Goal: Navigation & Orientation: Find specific page/section

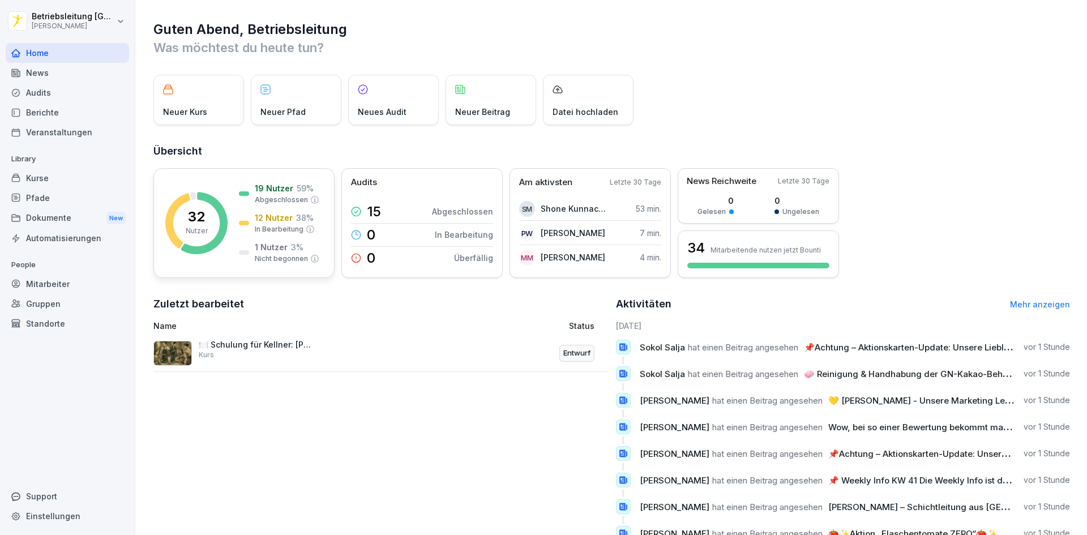
click at [231, 185] on div "32 Nutzer 19 Nutzer 59 % Abgeschlossen 12 Nutzer 38 % In Bearbeitung 1 Nutzer 3…" at bounding box center [243, 223] width 181 height 110
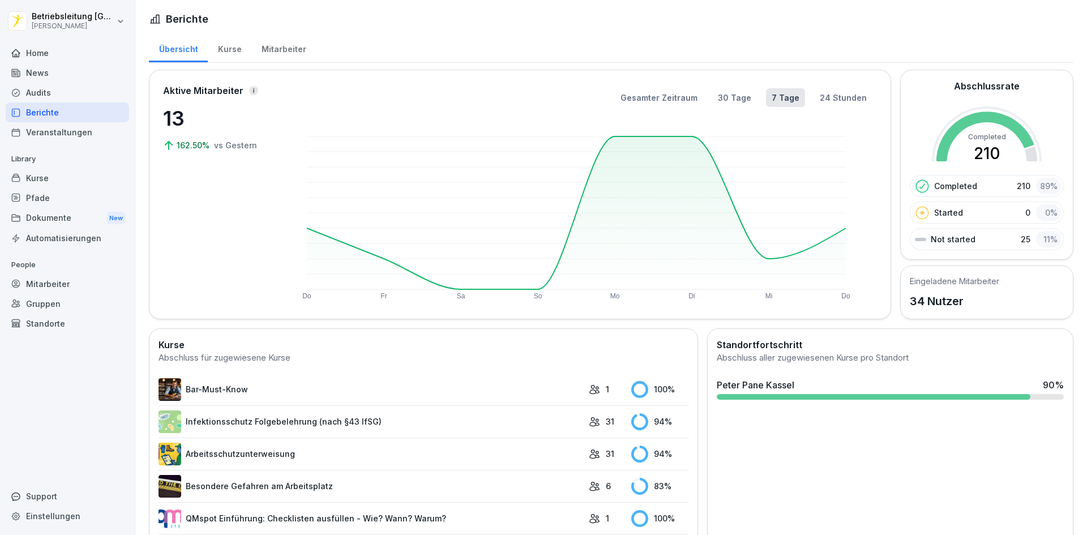
click at [289, 49] on div "Mitarbeiter" at bounding box center [283, 47] width 65 height 29
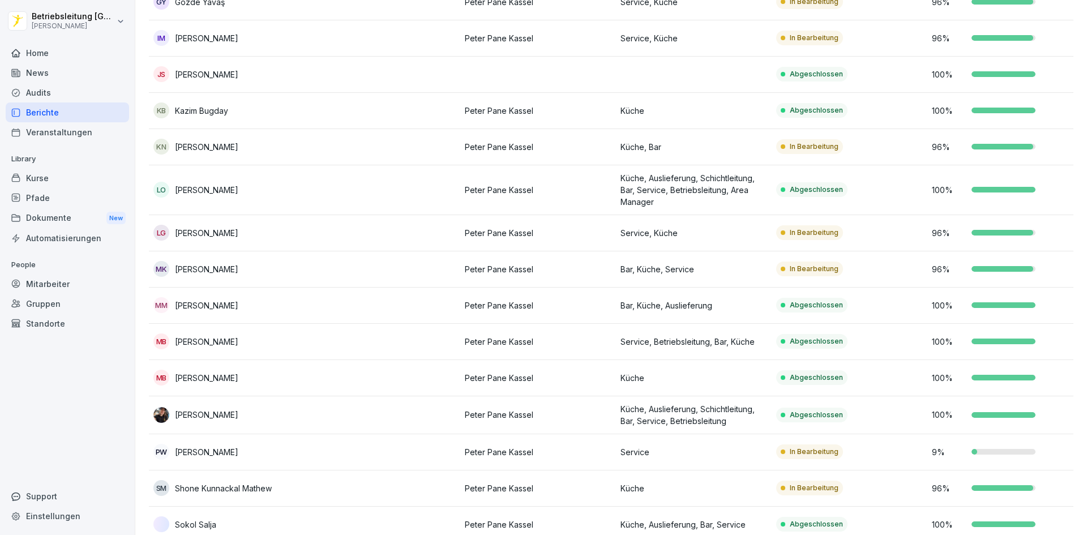
scroll to position [793, 0]
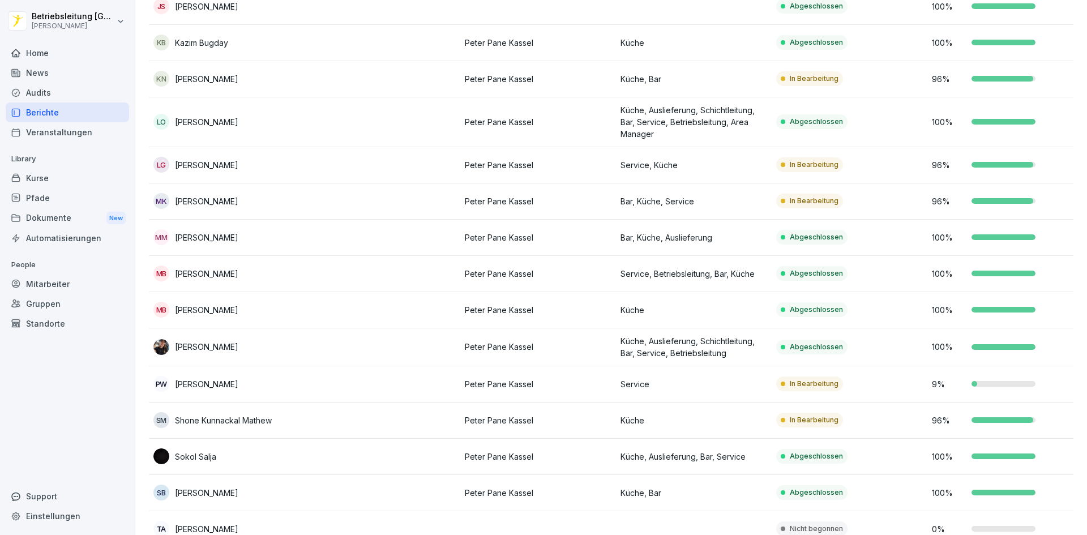
click at [587, 275] on p "Peter Pane Kassel" at bounding box center [538, 274] width 147 height 12
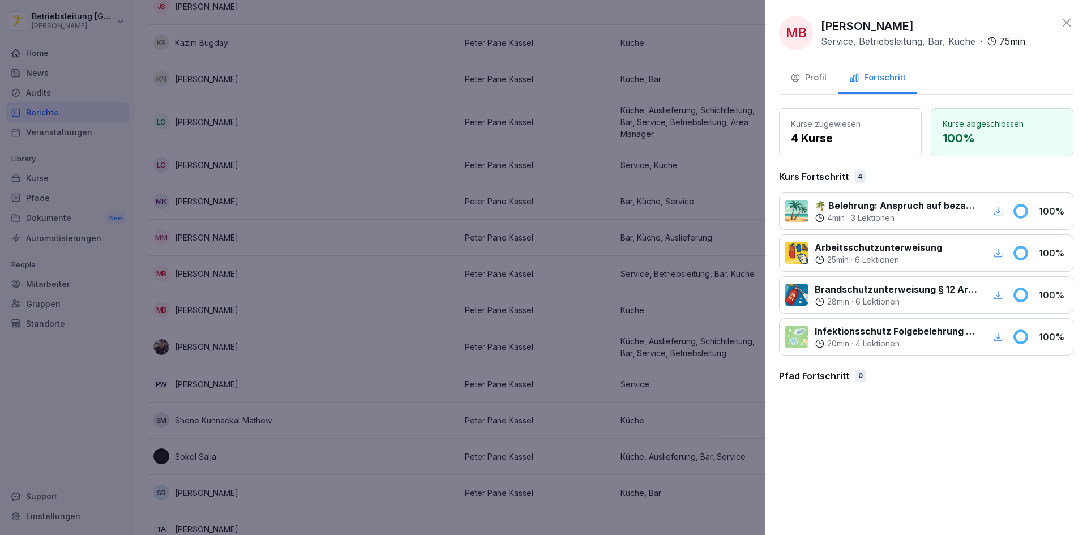
click at [825, 75] on div "Profil" at bounding box center [808, 77] width 36 height 13
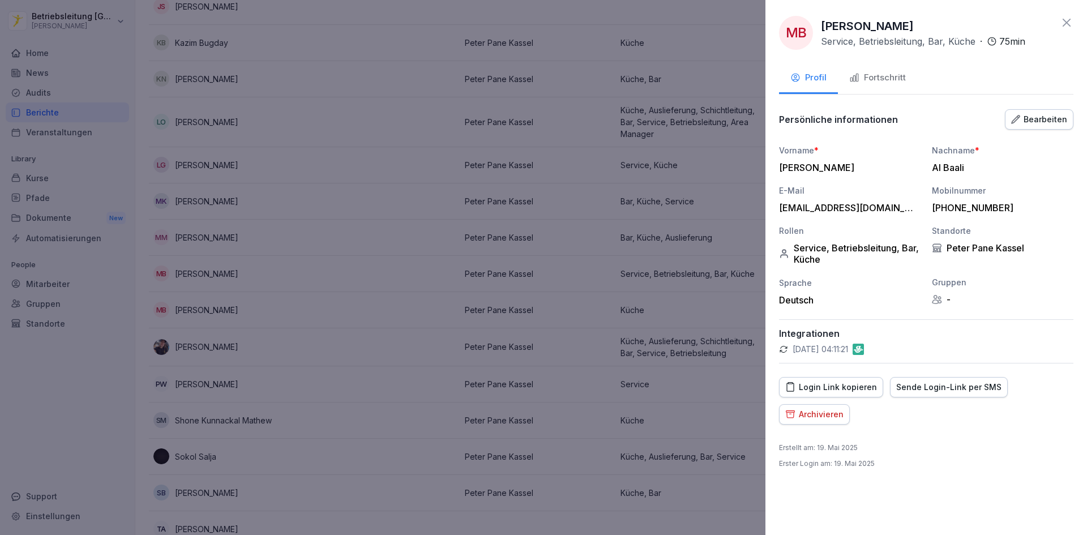
click at [1034, 123] on div "Bearbeiten" at bounding box center [1039, 119] width 56 height 12
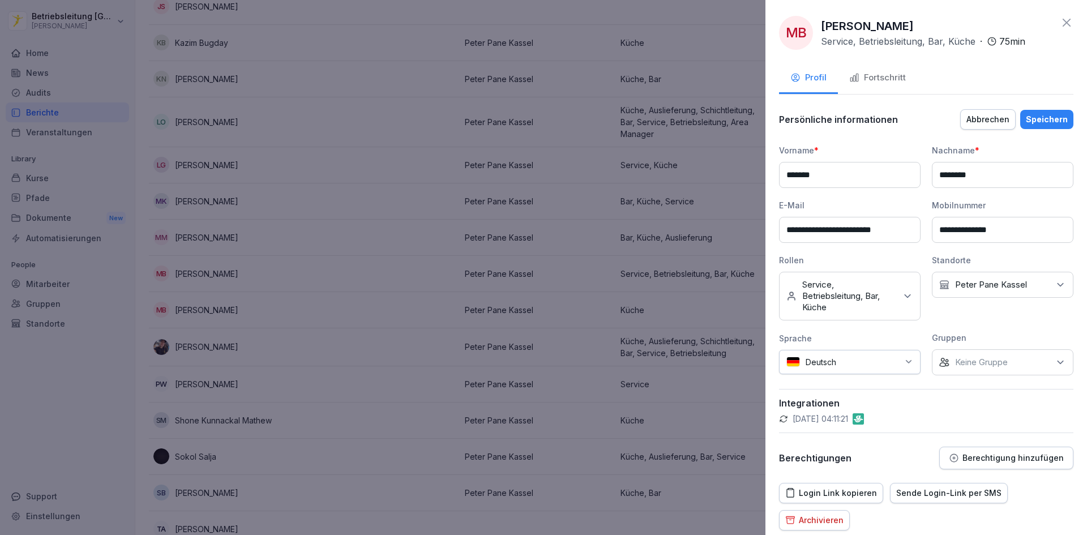
scroll to position [55, 0]
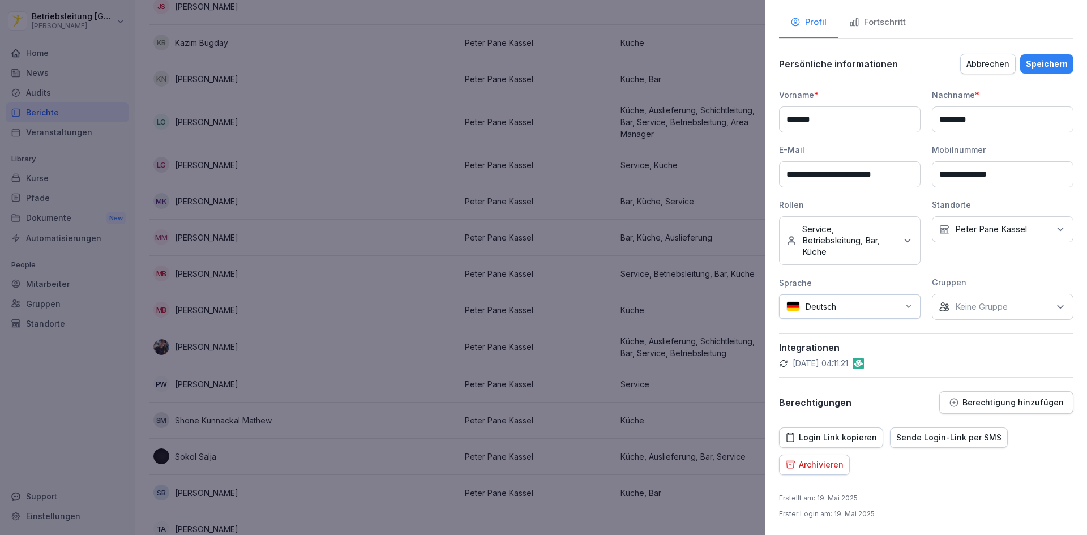
click at [905, 242] on icon at bounding box center [908, 240] width 6 height 3
click at [875, 346] on div "Betriebsleitung" at bounding box center [852, 347] width 140 height 22
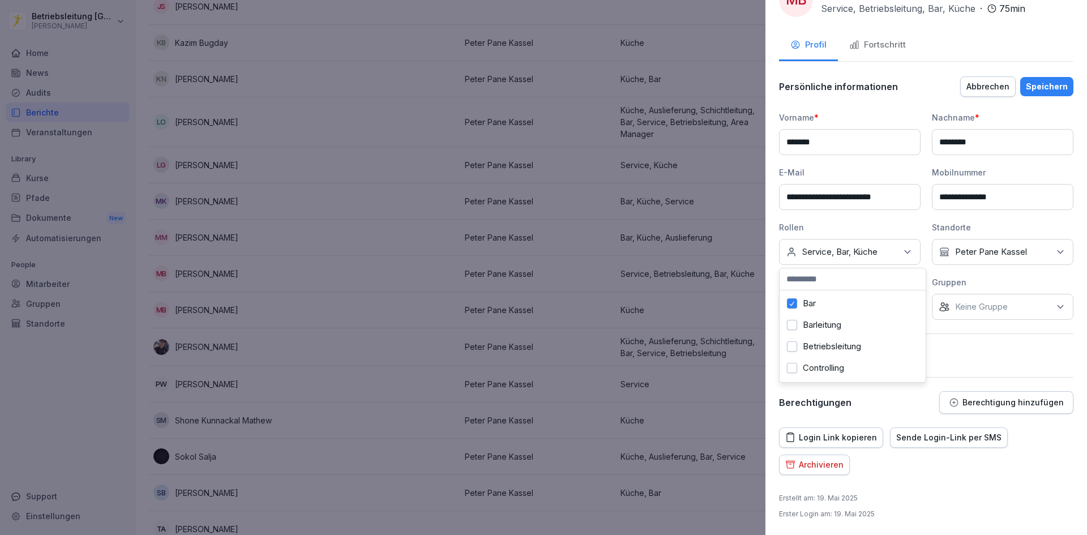
scroll to position [33, 0]
click at [875, 346] on div "Betriebsleitung" at bounding box center [852, 347] width 140 height 22
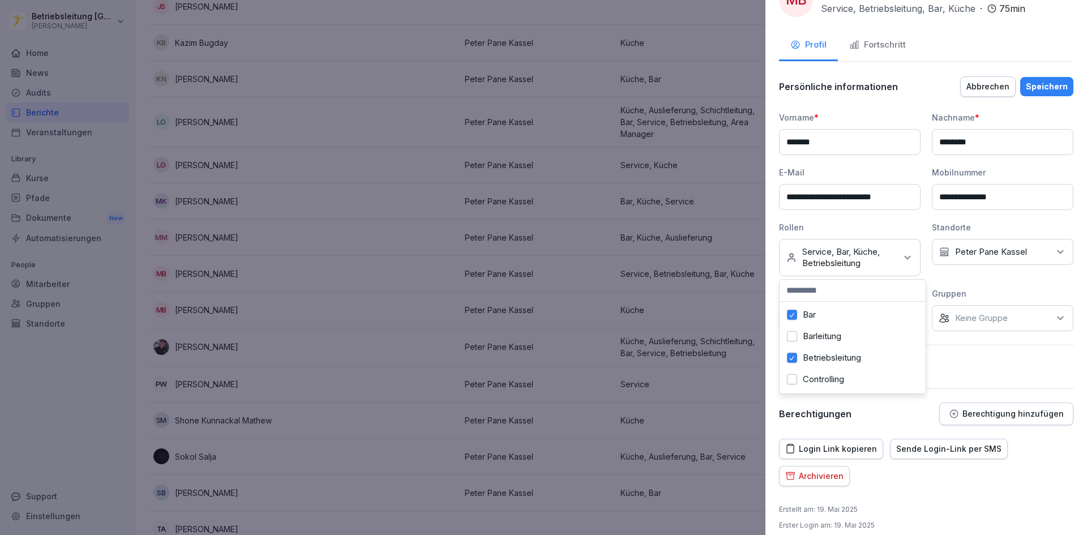
click at [994, 283] on div "**********" at bounding box center [926, 222] width 294 height 220
click at [970, 92] on div "Abbrechen" at bounding box center [987, 86] width 43 height 12
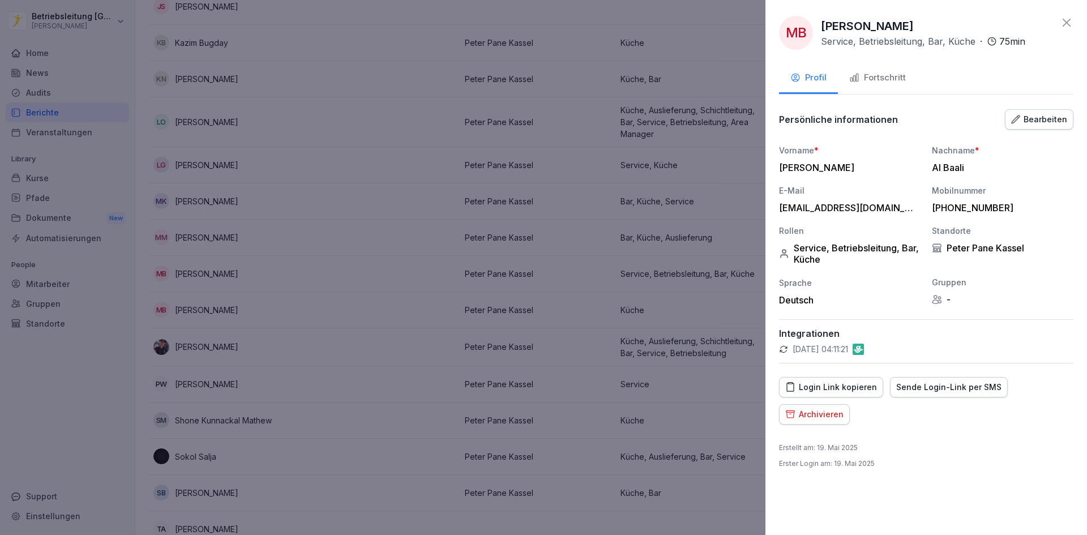
click at [719, 65] on div at bounding box center [543, 267] width 1087 height 535
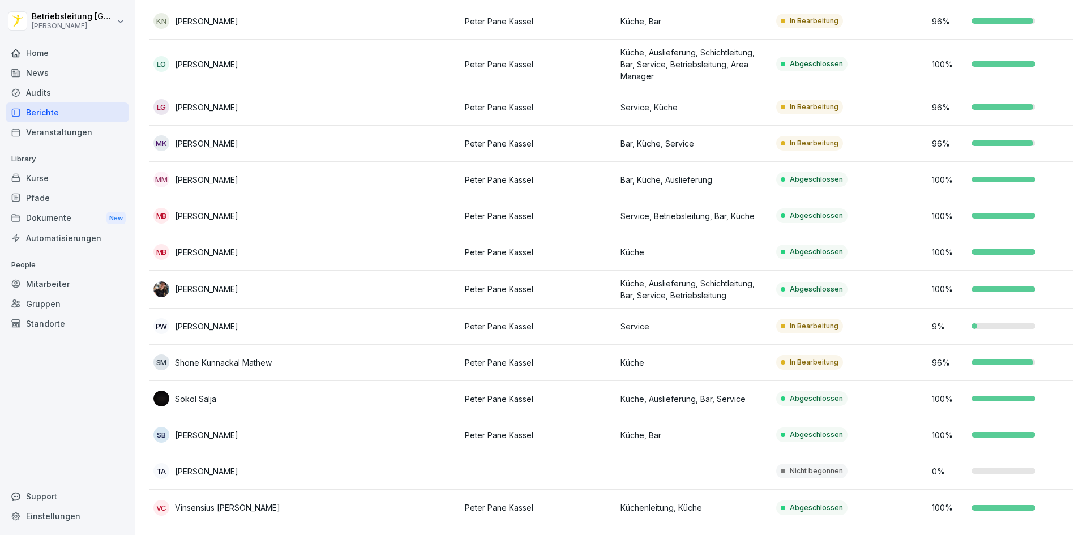
scroll to position [868, 0]
click at [891, 309] on td "In Bearbeitung" at bounding box center [850, 327] width 156 height 36
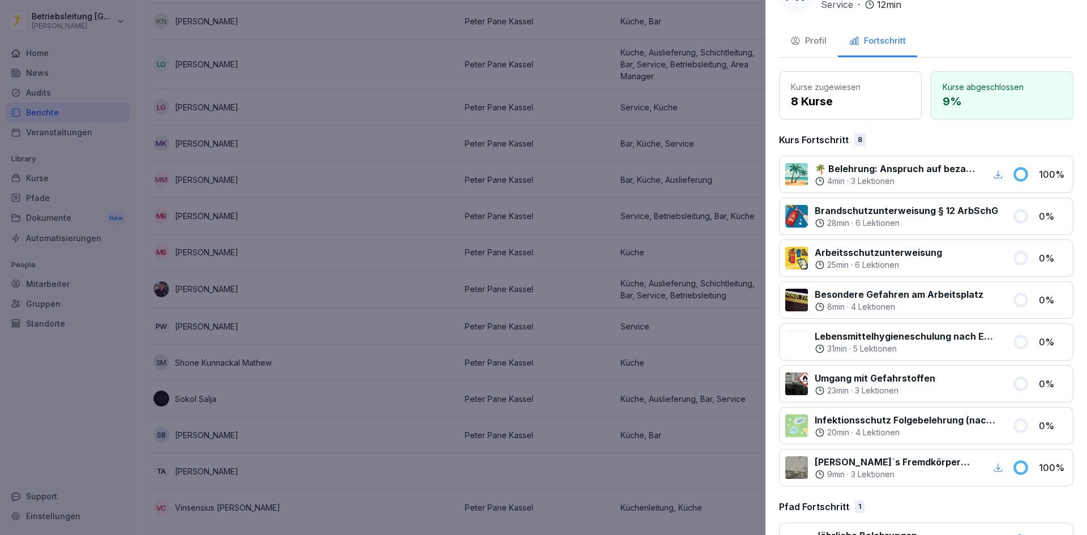
scroll to position [57, 0]
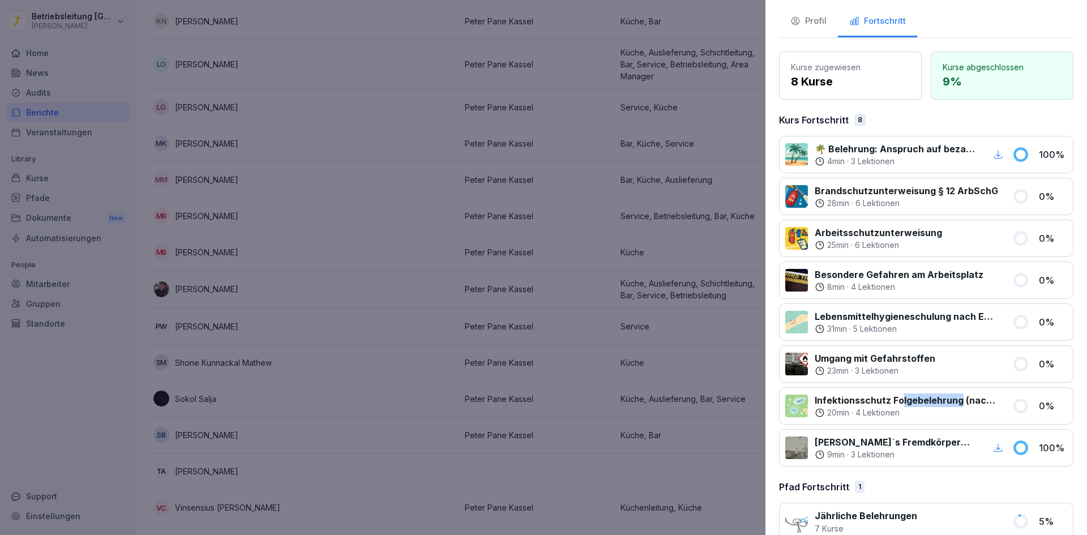
drag, startPoint x: 918, startPoint y: 401, endPoint x: 964, endPoint y: 411, distance: 47.0
click at [962, 400] on p "Infektionsschutz Folgebelehrung (nach §43 IfSG)" at bounding box center [907, 400] width 184 height 14
click at [964, 414] on div "20 min · 4 Lektionen" at bounding box center [907, 412] width 184 height 11
click at [571, 307] on div at bounding box center [543, 267] width 1087 height 535
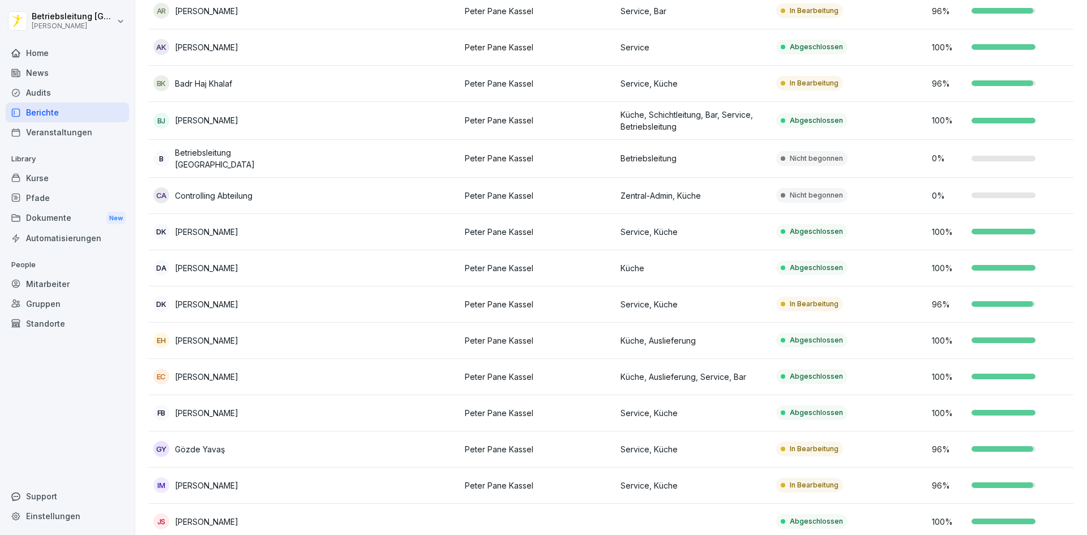
scroll to position [283, 0]
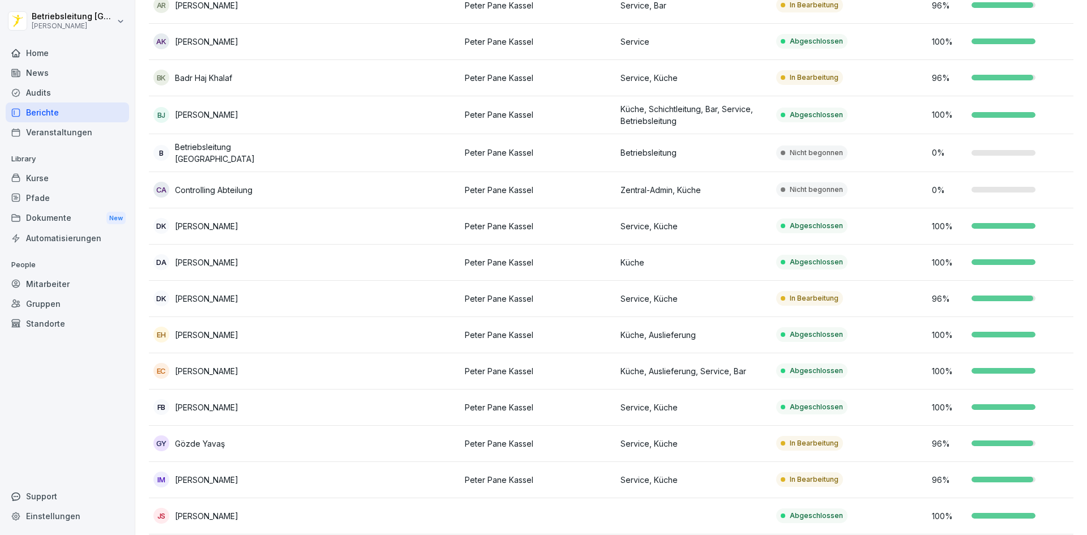
click at [373, 264] on td at bounding box center [383, 263] width 156 height 36
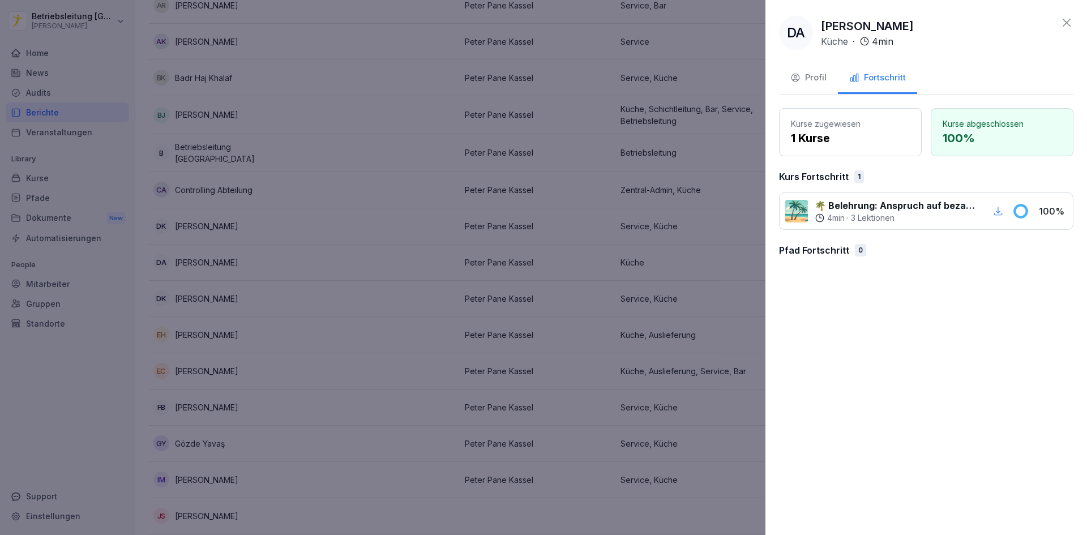
click at [673, 269] on div at bounding box center [543, 267] width 1087 height 535
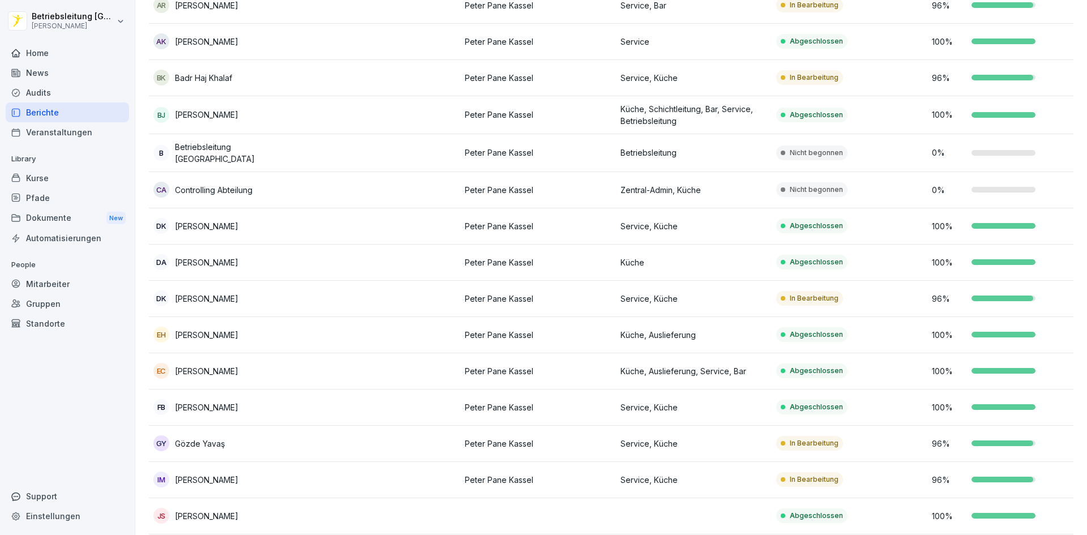
click at [656, 260] on p "Küche" at bounding box center [694, 262] width 147 height 12
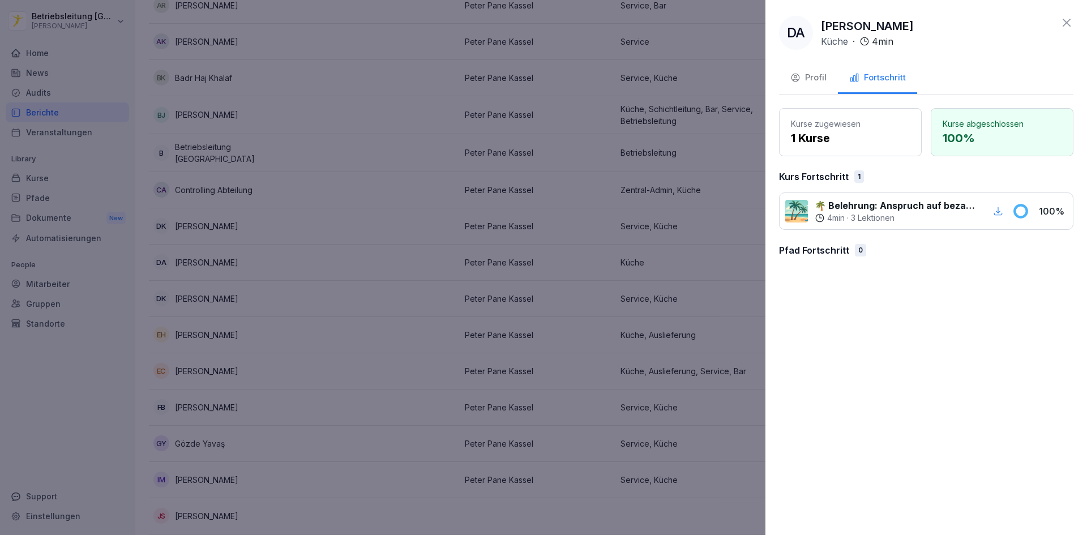
click at [671, 265] on div at bounding box center [543, 267] width 1087 height 535
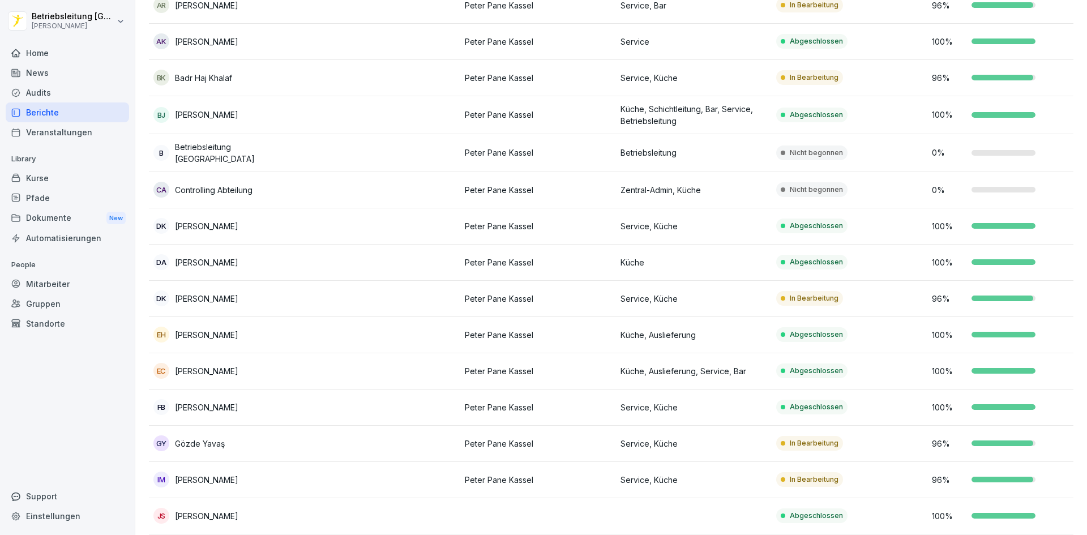
drag, startPoint x: 174, startPoint y: 259, endPoint x: 266, endPoint y: 263, distance: 91.2
click at [266, 263] on div "DA [PERSON_NAME]" at bounding box center [226, 262] width 147 height 16
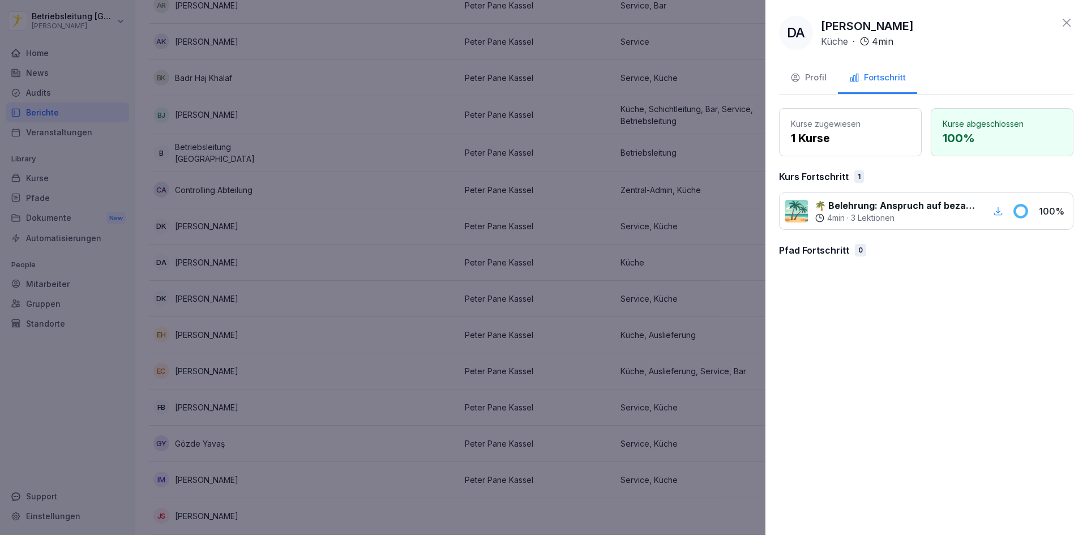
drag, startPoint x: 254, startPoint y: 258, endPoint x: 409, endPoint y: 230, distance: 157.6
click at [409, 230] on div at bounding box center [543, 267] width 1087 height 535
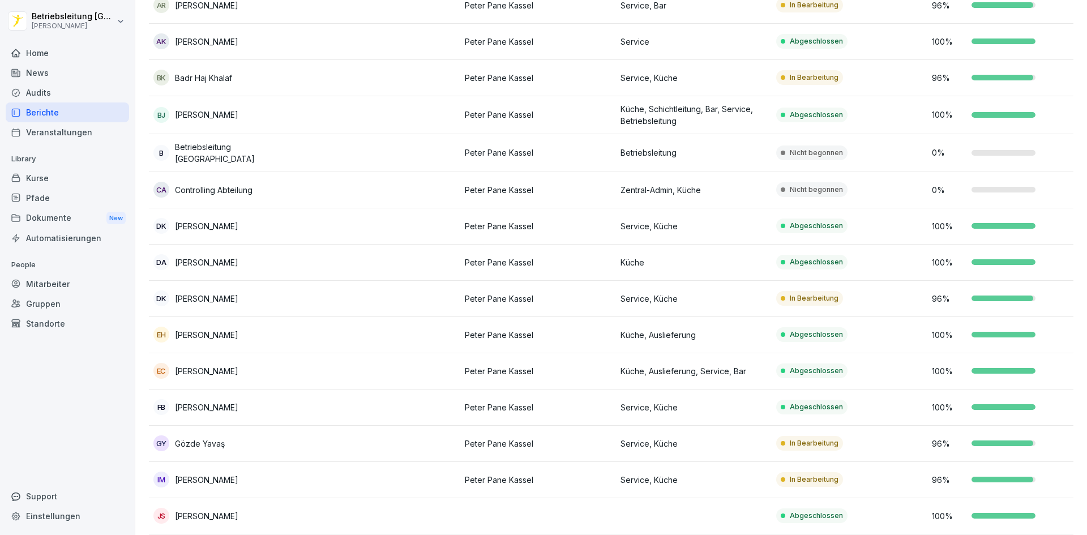
drag, startPoint x: 263, startPoint y: 261, endPoint x: 177, endPoint y: 261, distance: 86.6
click at [177, 261] on div "DA [PERSON_NAME]" at bounding box center [226, 262] width 147 height 16
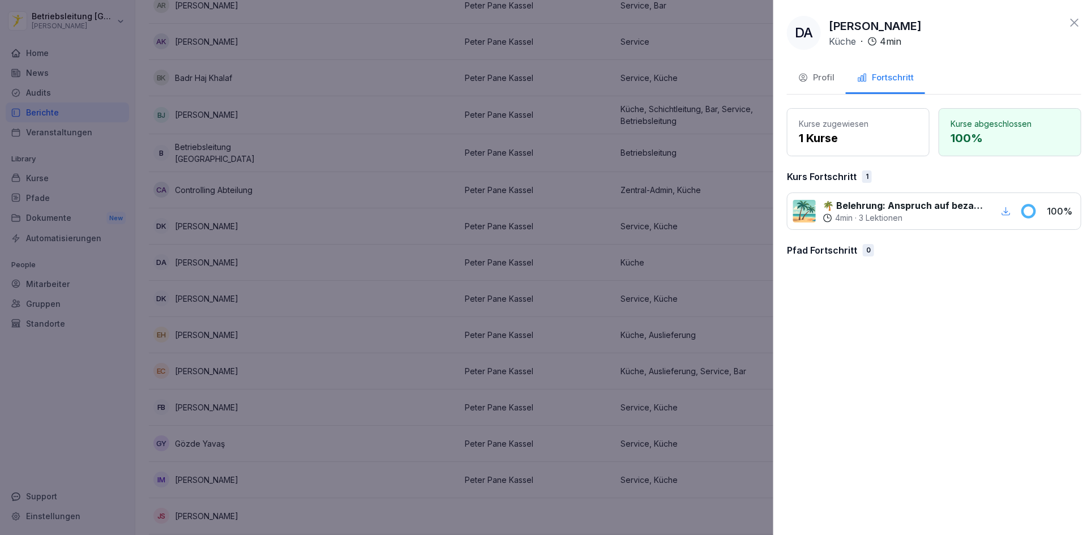
drag, startPoint x: 176, startPoint y: 262, endPoint x: 183, endPoint y: 258, distance: 8.4
click at [183, 258] on div at bounding box center [543, 267] width 1087 height 535
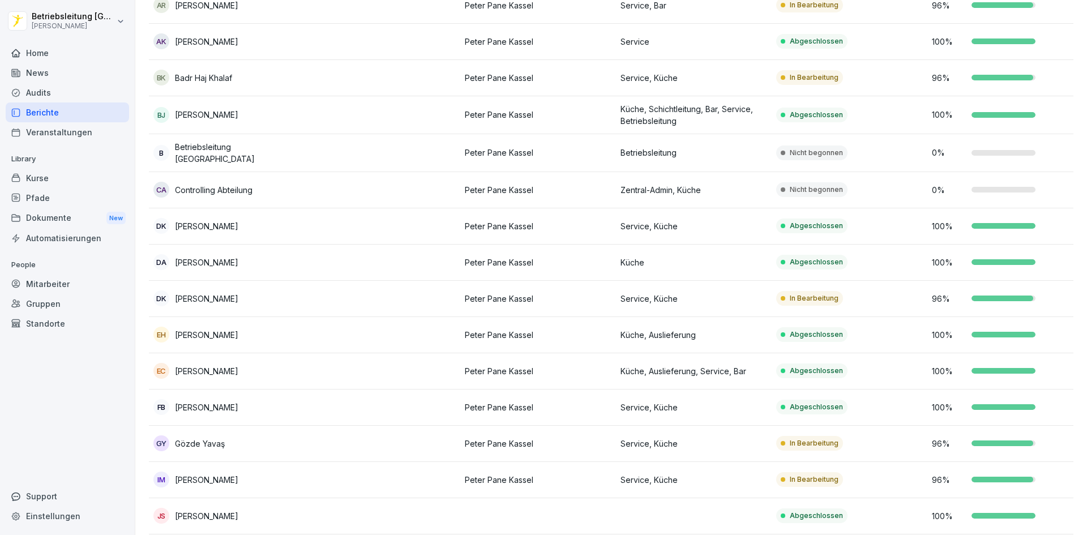
drag, startPoint x: 181, startPoint y: 260, endPoint x: 262, endPoint y: 262, distance: 81.5
click at [262, 262] on div "DA [PERSON_NAME]" at bounding box center [226, 262] width 147 height 16
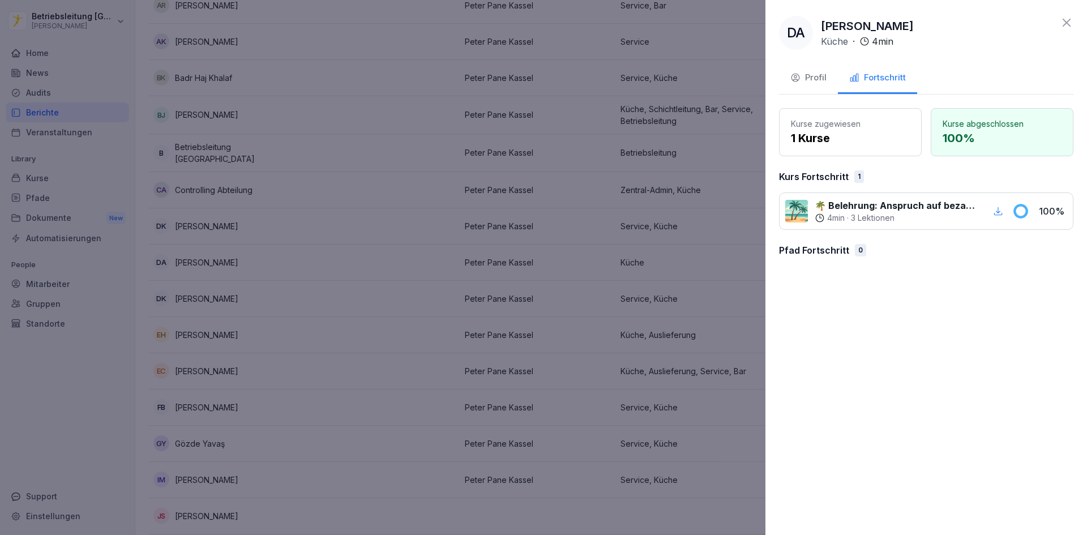
drag, startPoint x: 247, startPoint y: 262, endPoint x: 861, endPoint y: 68, distance: 643.5
click at [832, 118] on p "Kurse zugewiesen" at bounding box center [850, 124] width 119 height 12
drag, startPoint x: 822, startPoint y: 28, endPoint x: 960, endPoint y: 30, distance: 137.6
click at [963, 28] on div "DA [PERSON_NAME] Küche · 4 min" at bounding box center [926, 33] width 294 height 34
copy p "[PERSON_NAME]"
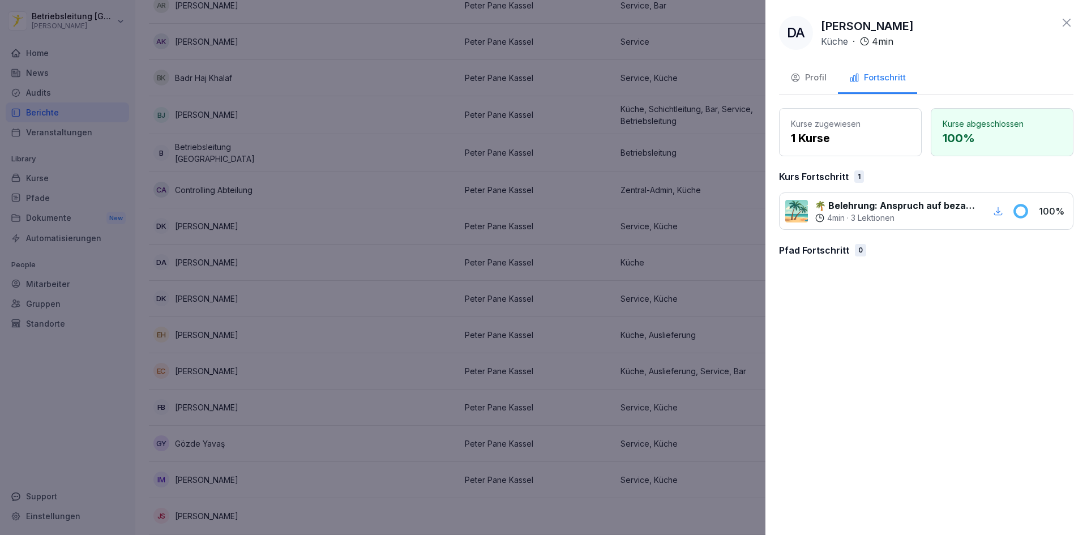
click at [989, 51] on div "DA [PERSON_NAME] Küche · 4 min Profil Fortschritt Kurse zugewiesen 1 Kurse Kurs…" at bounding box center [926, 267] width 322 height 535
drag, startPoint x: 823, startPoint y: 23, endPoint x: 952, endPoint y: 33, distance: 128.9
click at [949, 31] on div "DA [PERSON_NAME] Küche · 4 min" at bounding box center [926, 33] width 294 height 34
click at [953, 34] on div "DA [PERSON_NAME] Küche · 4 min" at bounding box center [926, 33] width 294 height 34
drag, startPoint x: 833, startPoint y: 23, endPoint x: 976, endPoint y: 28, distance: 142.8
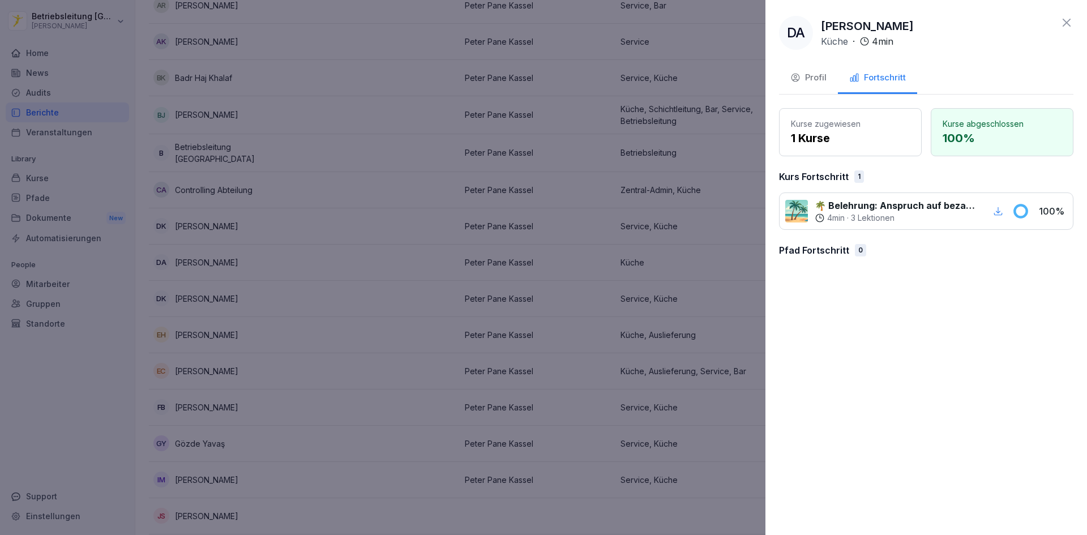
click at [976, 28] on div "DA [PERSON_NAME] Küche · 4 min" at bounding box center [926, 33] width 294 height 34
click at [1064, 23] on icon at bounding box center [1067, 23] width 14 height 14
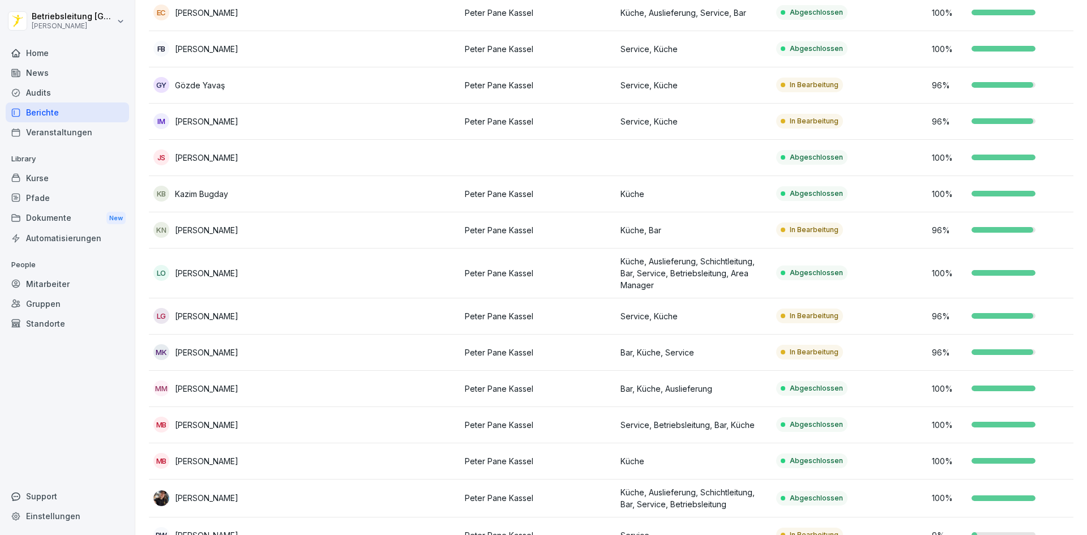
scroll to position [868, 0]
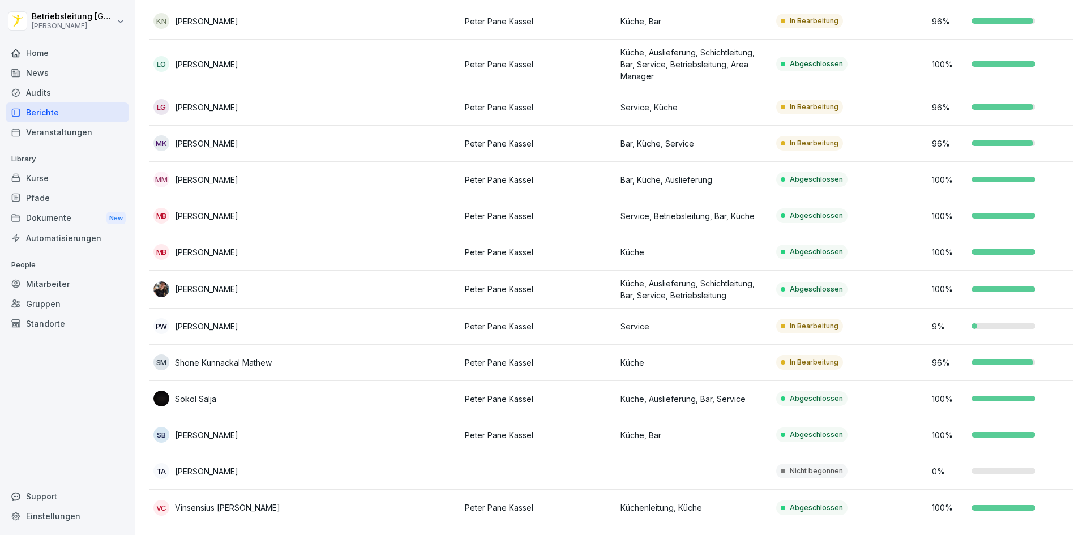
click at [715, 320] on p "Service" at bounding box center [694, 326] width 147 height 12
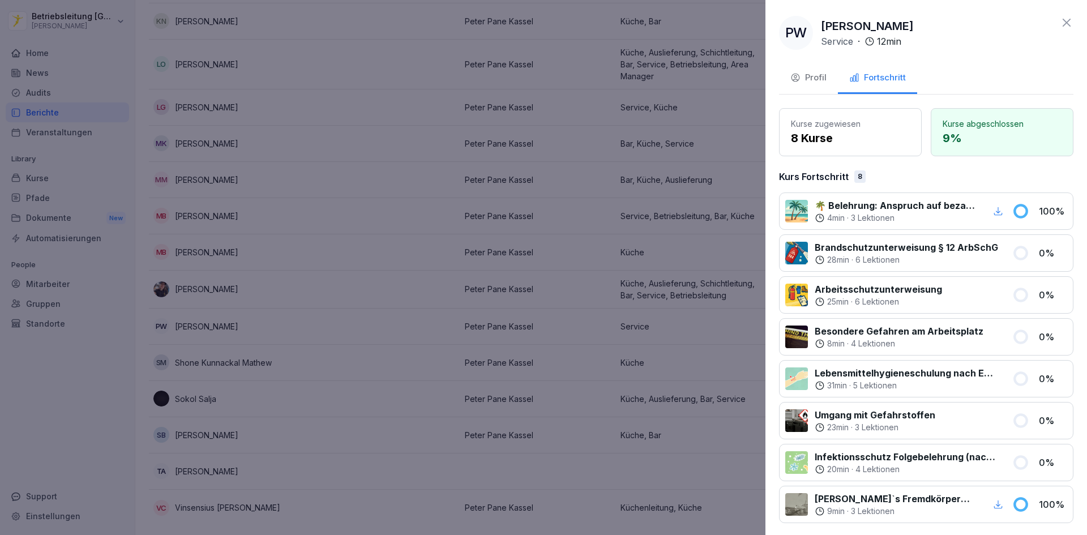
click at [690, 307] on div at bounding box center [543, 267] width 1087 height 535
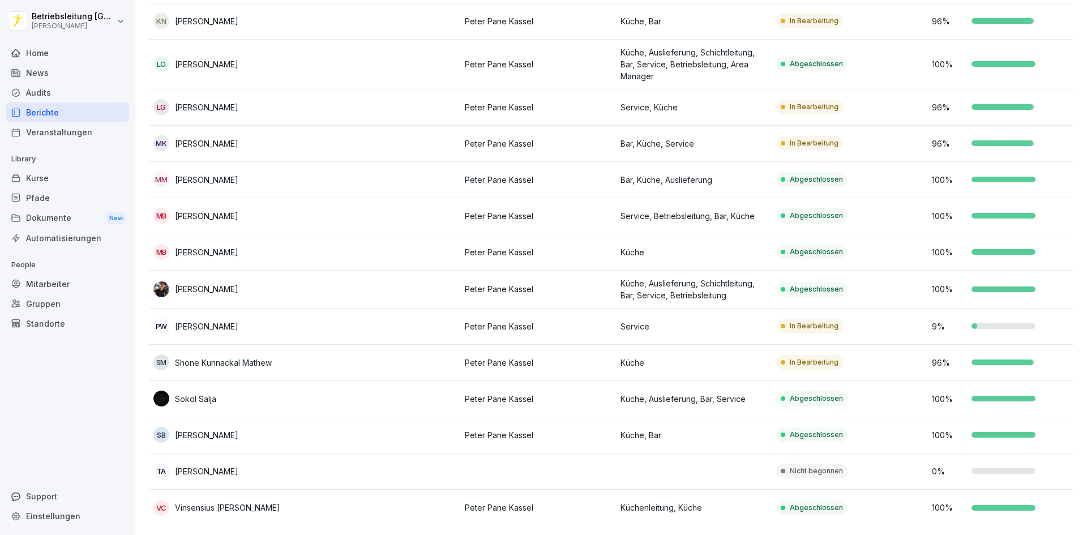
click at [65, 185] on div "Kurse" at bounding box center [67, 178] width 123 height 20
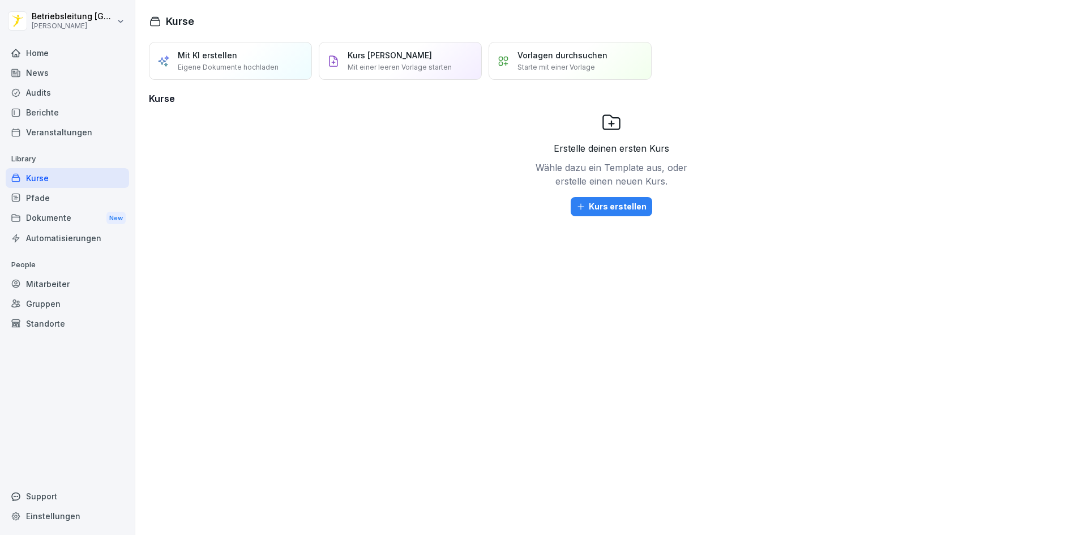
click at [51, 196] on div "Pfade" at bounding box center [67, 198] width 123 height 20
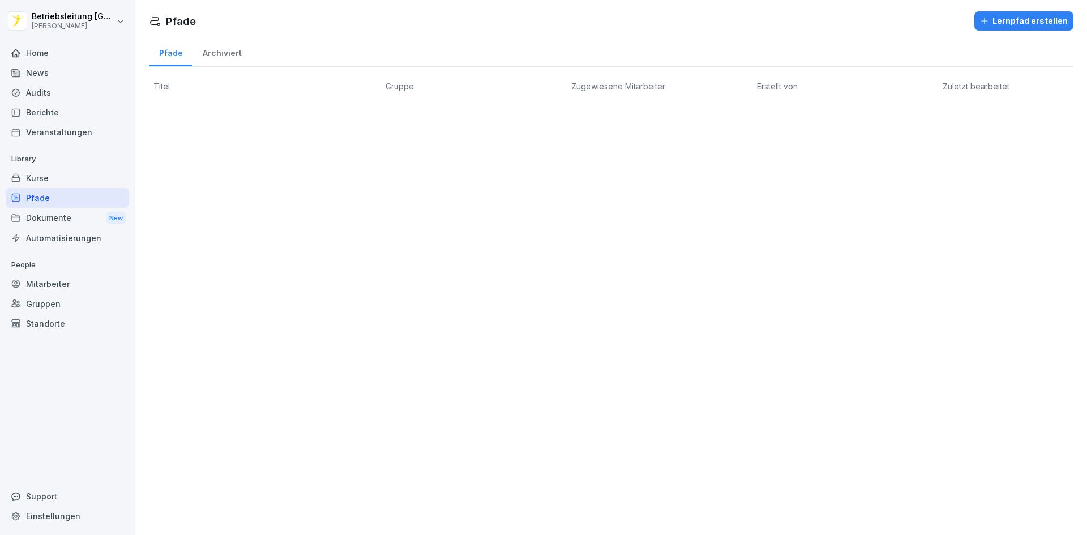
click at [104, 180] on div "Kurse" at bounding box center [67, 178] width 123 height 20
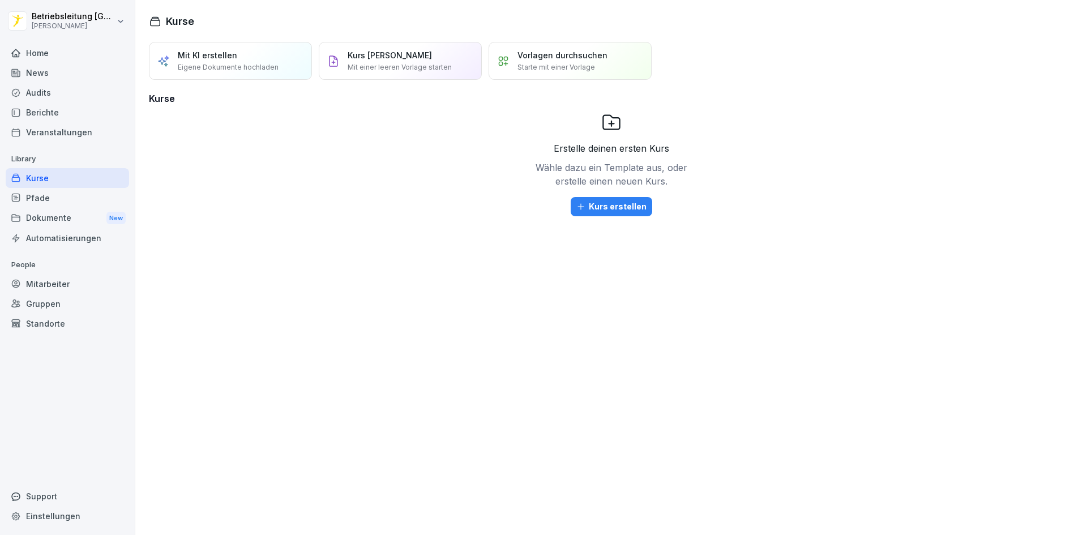
click at [61, 115] on div "Berichte" at bounding box center [67, 112] width 123 height 20
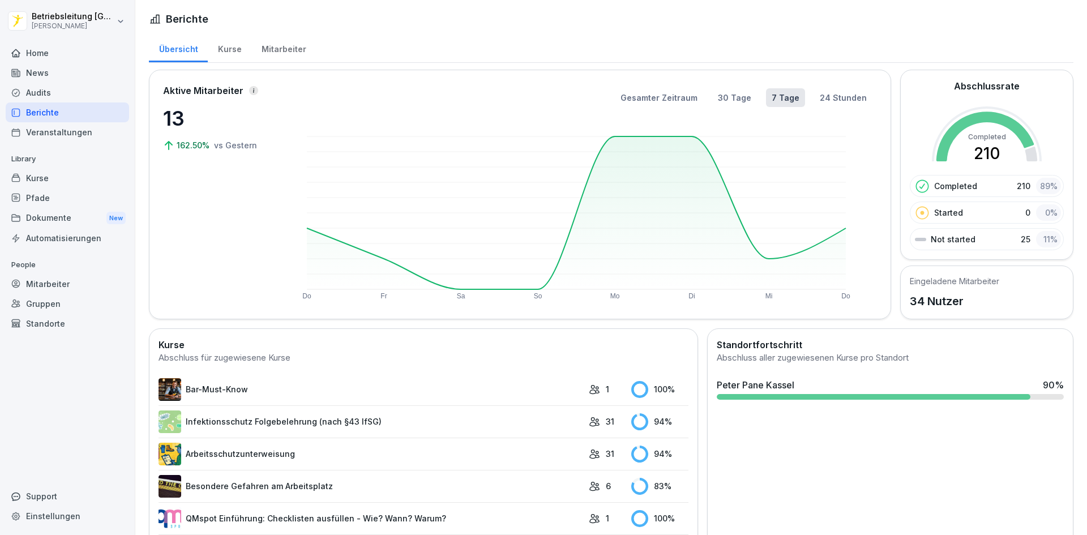
click at [88, 182] on div "Kurse" at bounding box center [67, 178] width 123 height 20
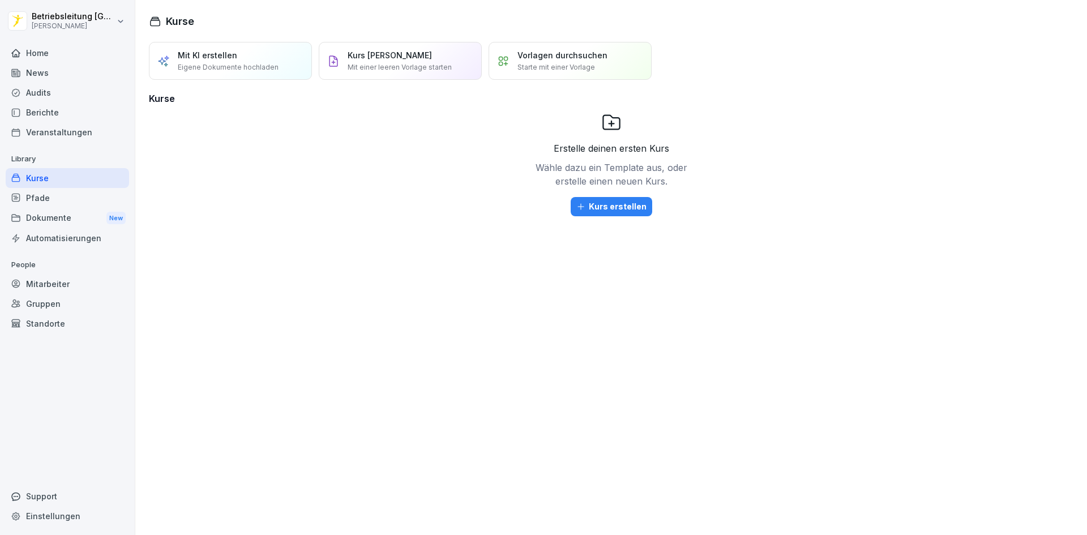
click at [84, 200] on div "Pfade" at bounding box center [67, 198] width 123 height 20
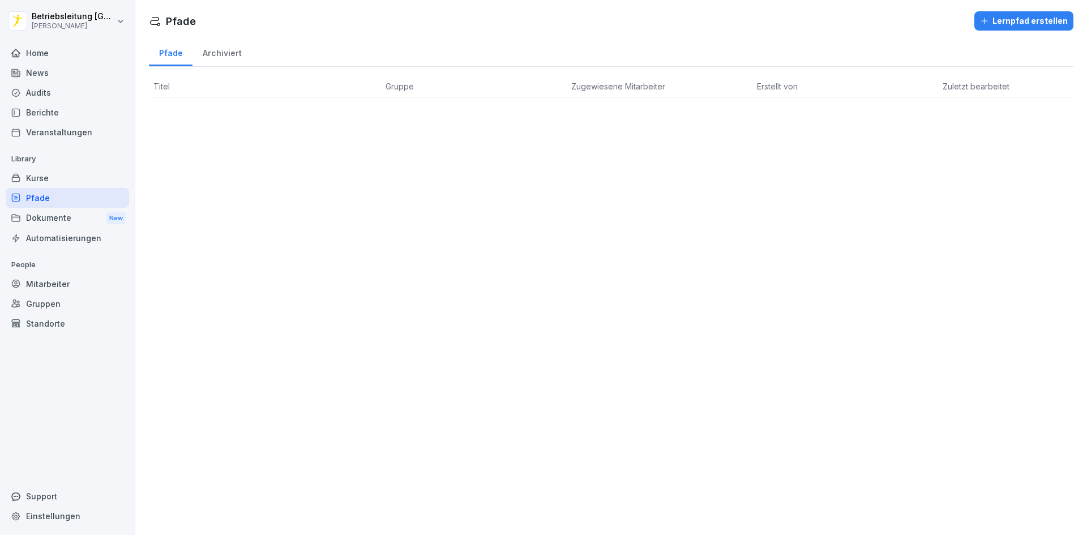
click at [99, 174] on div "Kurse" at bounding box center [67, 178] width 123 height 20
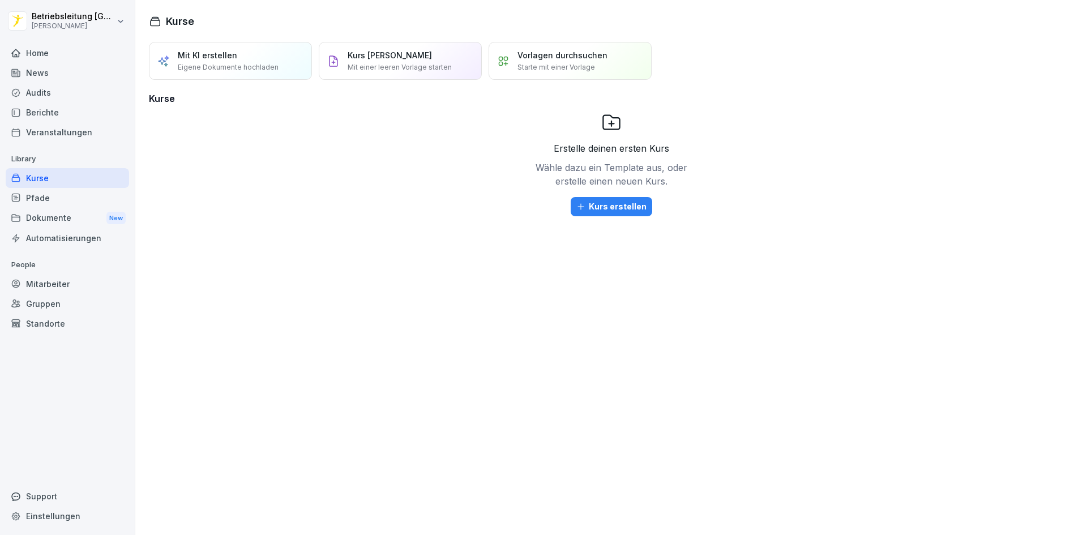
click at [91, 122] on div "Veranstaltungen" at bounding box center [67, 132] width 123 height 20
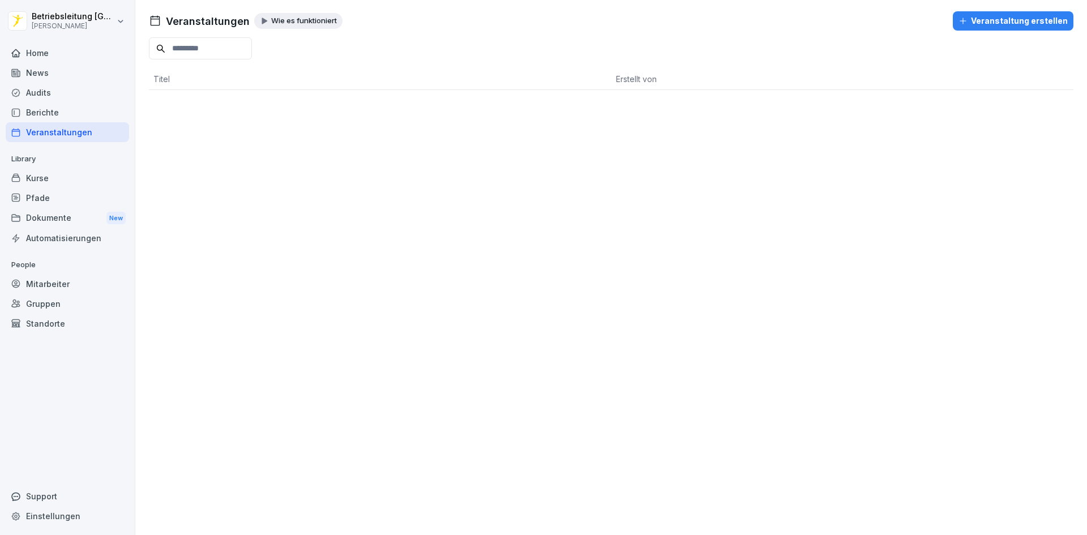
click at [96, 113] on div "Berichte" at bounding box center [67, 112] width 123 height 20
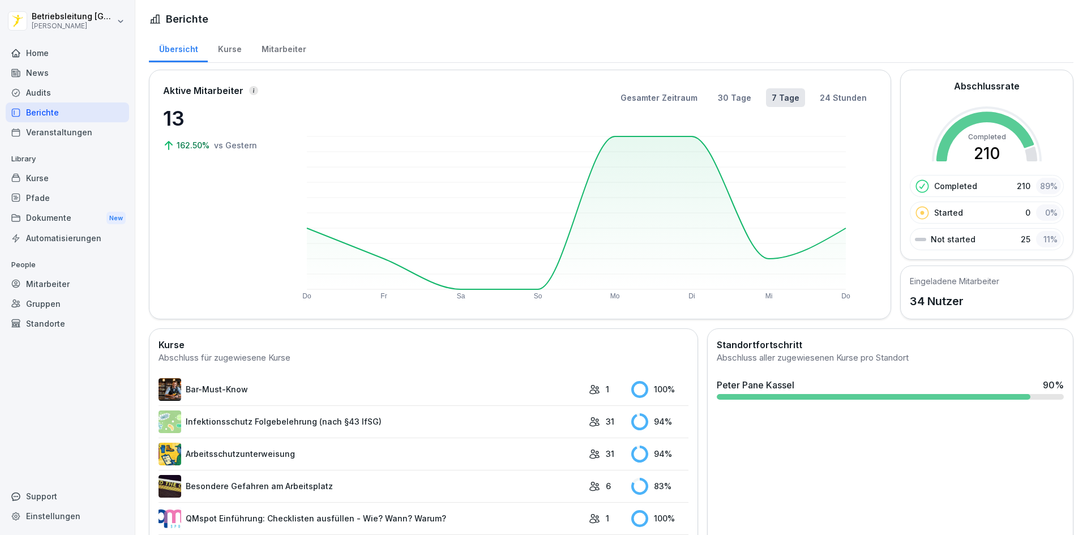
drag, startPoint x: 98, startPoint y: 91, endPoint x: 108, endPoint y: 101, distance: 14.4
click at [98, 90] on div "Audits" at bounding box center [67, 93] width 123 height 20
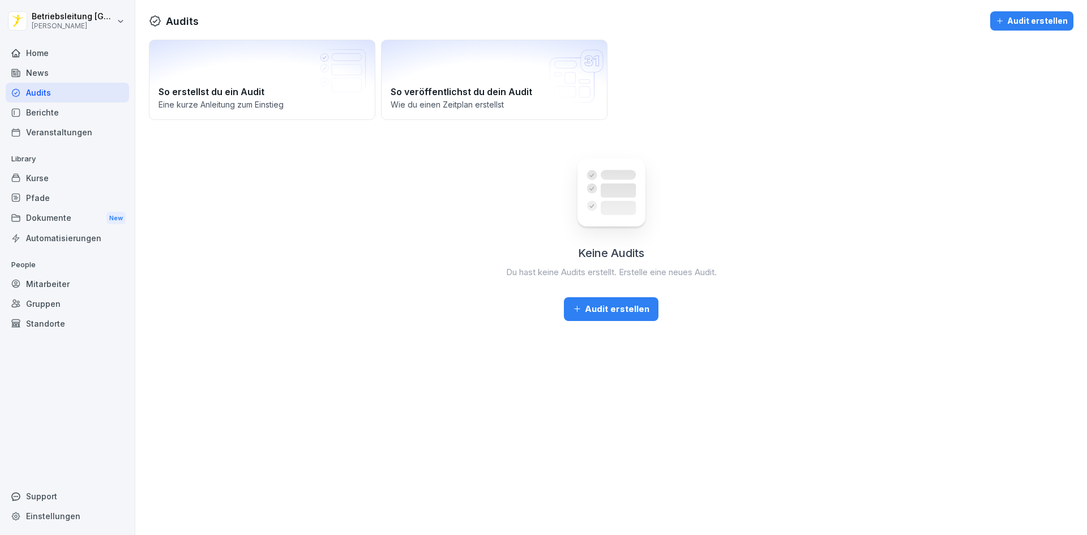
click at [99, 57] on div "Home" at bounding box center [67, 53] width 123 height 20
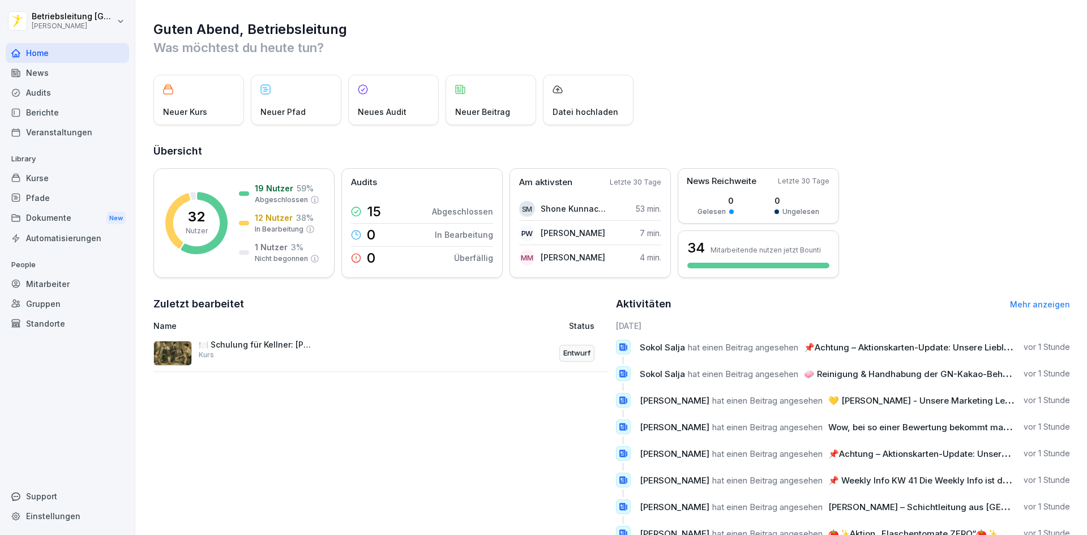
click at [284, 348] on p "🍽️ Schulung für Kellner: [PERSON_NAME]" at bounding box center [255, 345] width 113 height 10
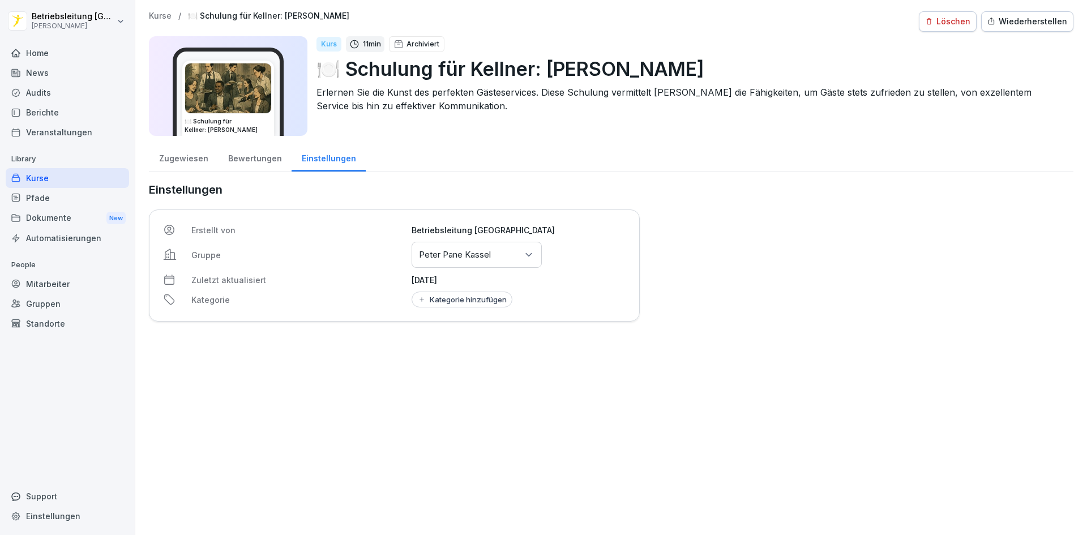
click at [229, 91] on img at bounding box center [228, 88] width 86 height 50
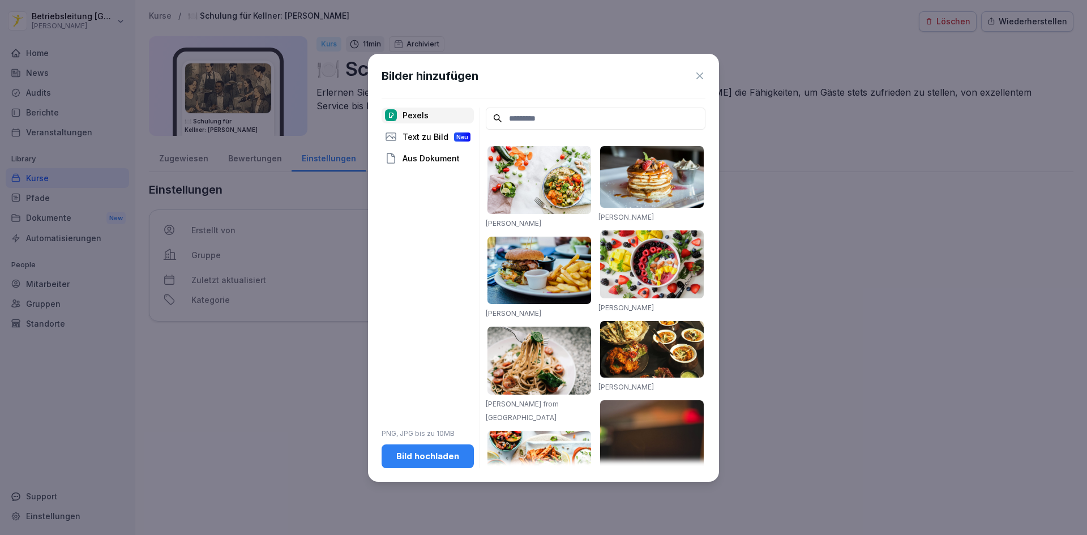
click at [708, 72] on div "Bilder hinzufügen Pexels Text zu Bild Neu Aus Dokument PNG, JPG bis zu 10MB Bil…" at bounding box center [543, 268] width 351 height 428
click at [696, 72] on icon at bounding box center [699, 75] width 11 height 11
